Goal: Submit feedback/report problem

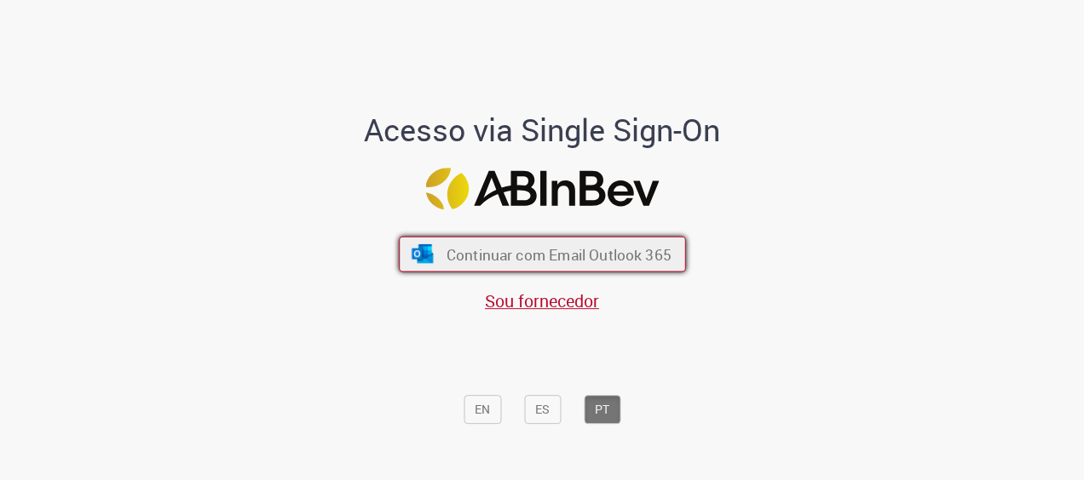
click at [587, 262] on span "Continuar com Email Outlook 365" at bounding box center [558, 254] width 225 height 20
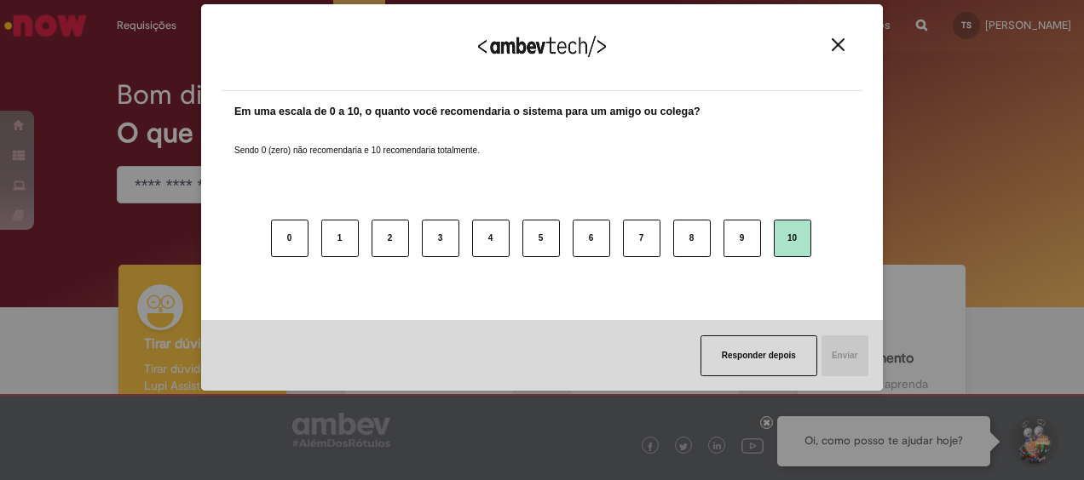
click at [802, 231] on button "10" at bounding box center [791, 238] width 37 height 37
click at [837, 352] on button "Enviar" at bounding box center [843, 356] width 49 height 41
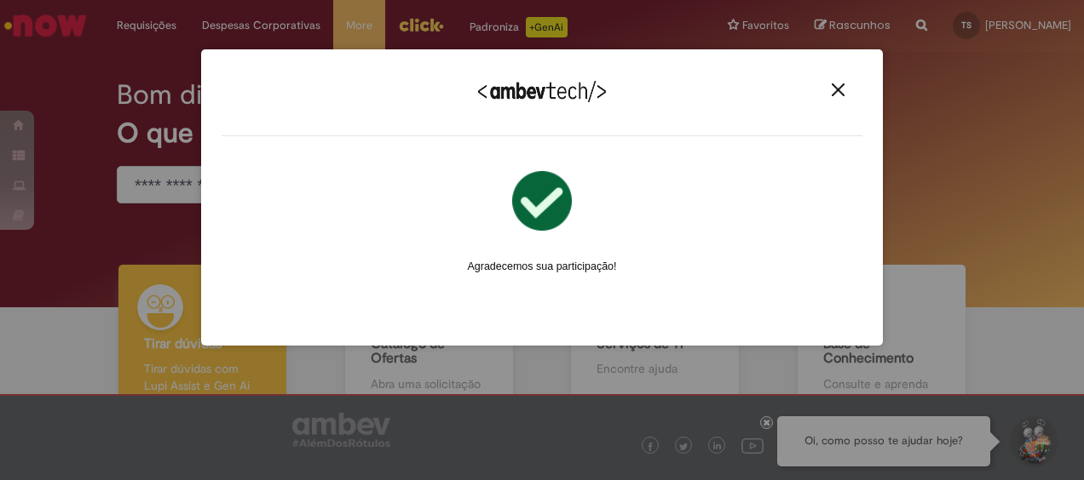
click at [847, 91] on button "Close" at bounding box center [837, 90] width 23 height 14
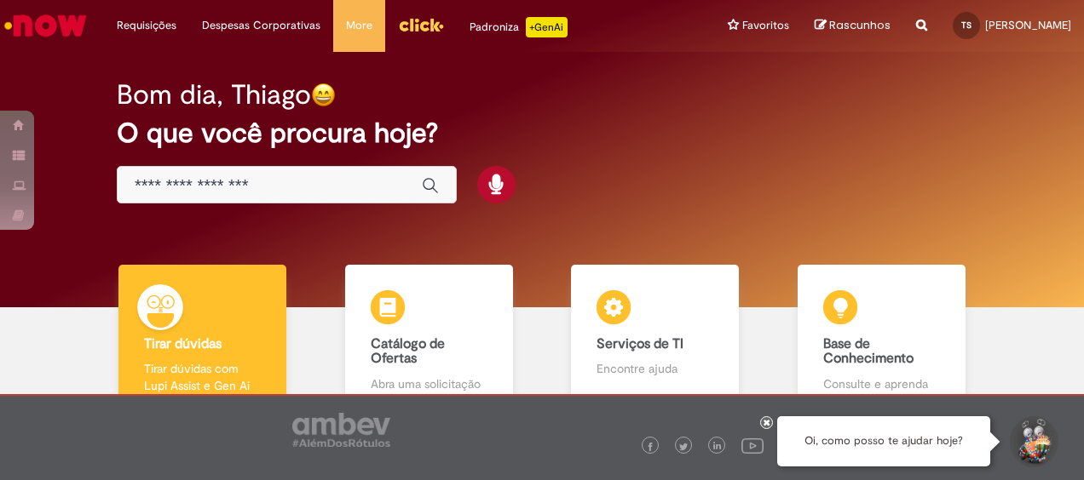
click at [433, 26] on img "Menu Cabeçalho" at bounding box center [421, 25] width 46 height 26
